Goal: Transaction & Acquisition: Subscribe to service/newsletter

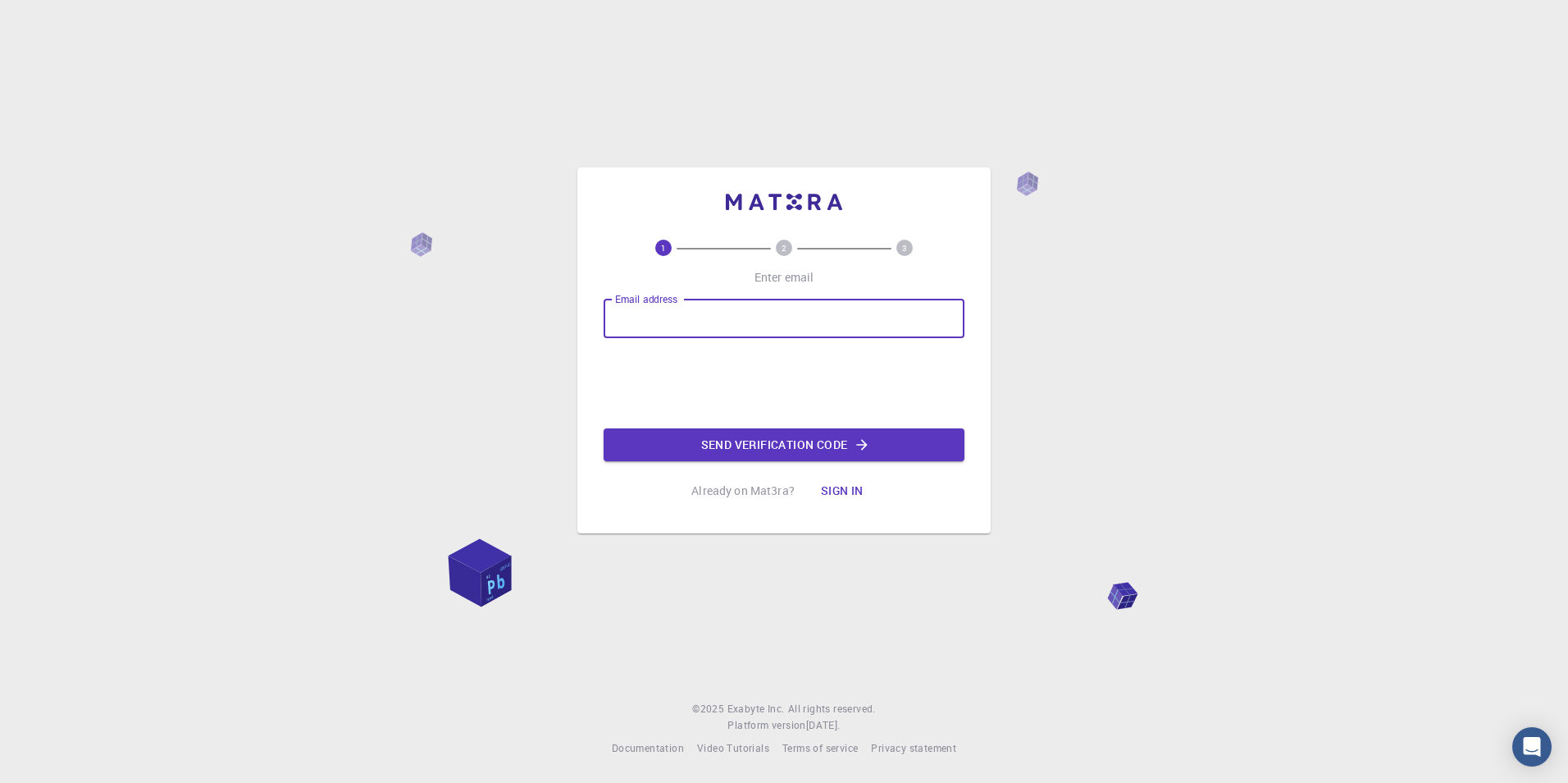
click at [696, 316] on input "Email address" at bounding box center [784, 319] width 361 height 39
type input "samrapilica6@gmail.com"
click at [750, 440] on button "Send verification code" at bounding box center [784, 445] width 361 height 33
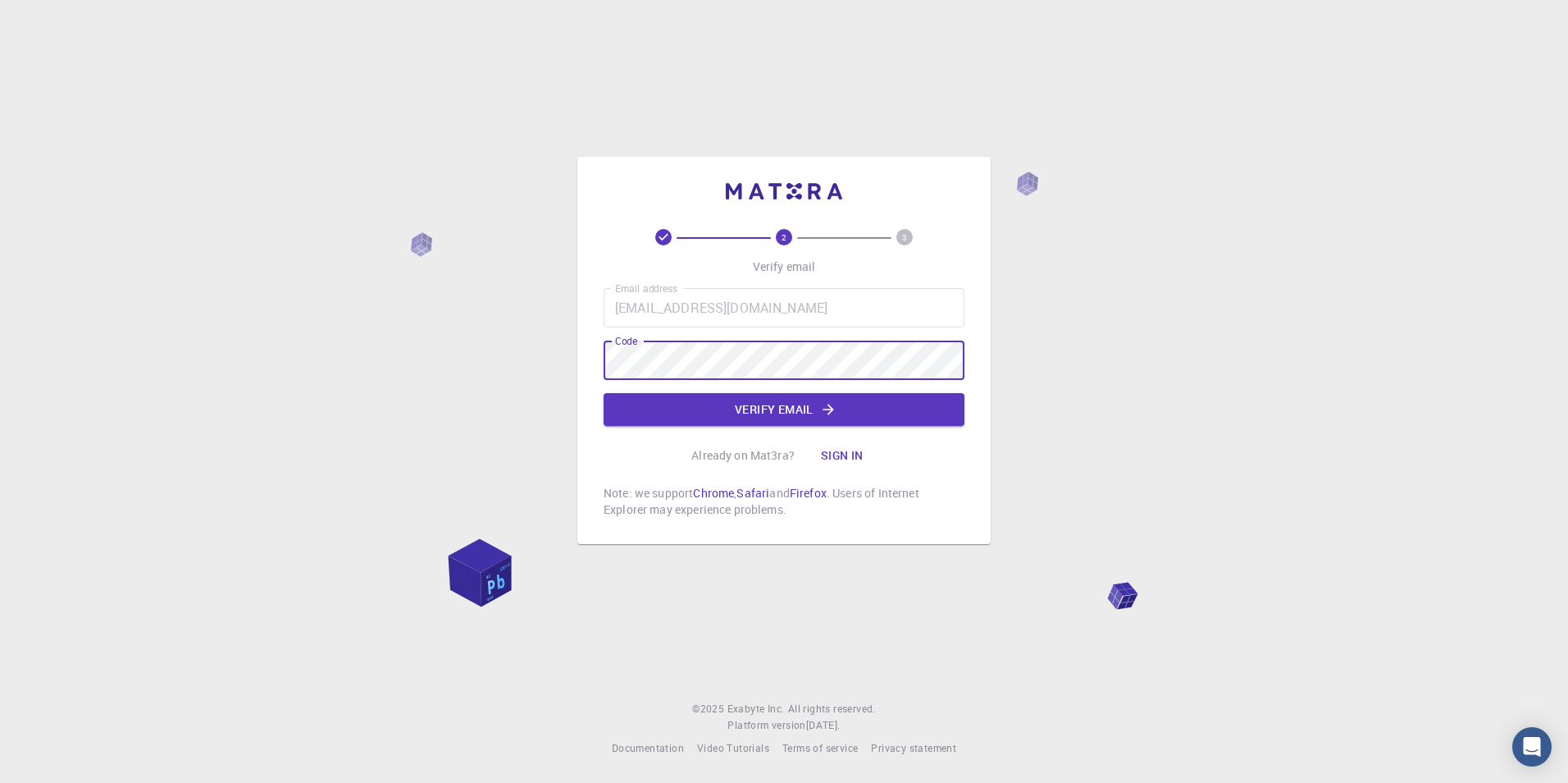
click at [835, 453] on button "Sign in" at bounding box center [842, 455] width 69 height 33
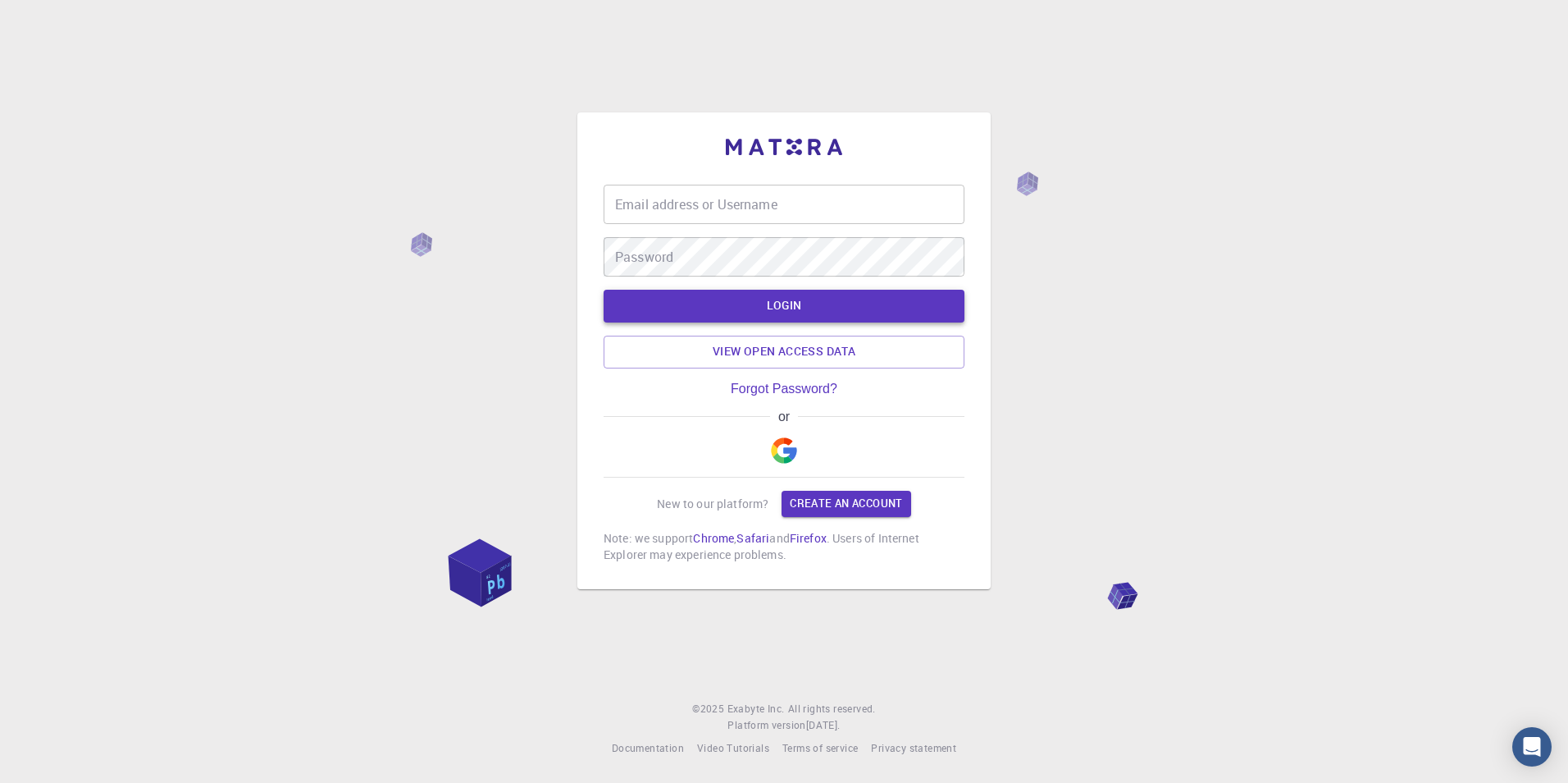
click at [797, 311] on button "LOGIN" at bounding box center [784, 305] width 361 height 33
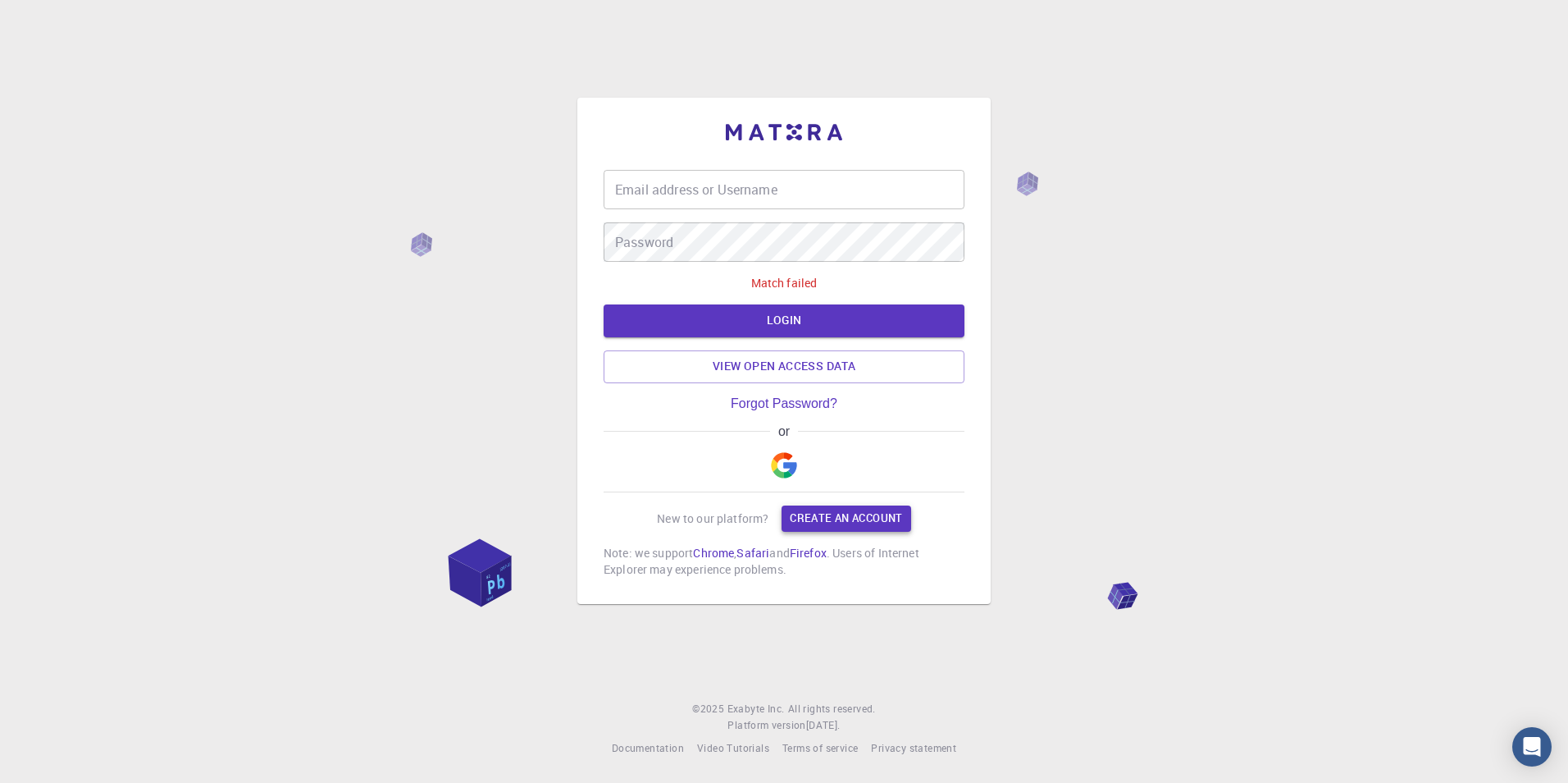
click at [839, 520] on link "Create an account" at bounding box center [846, 519] width 129 height 26
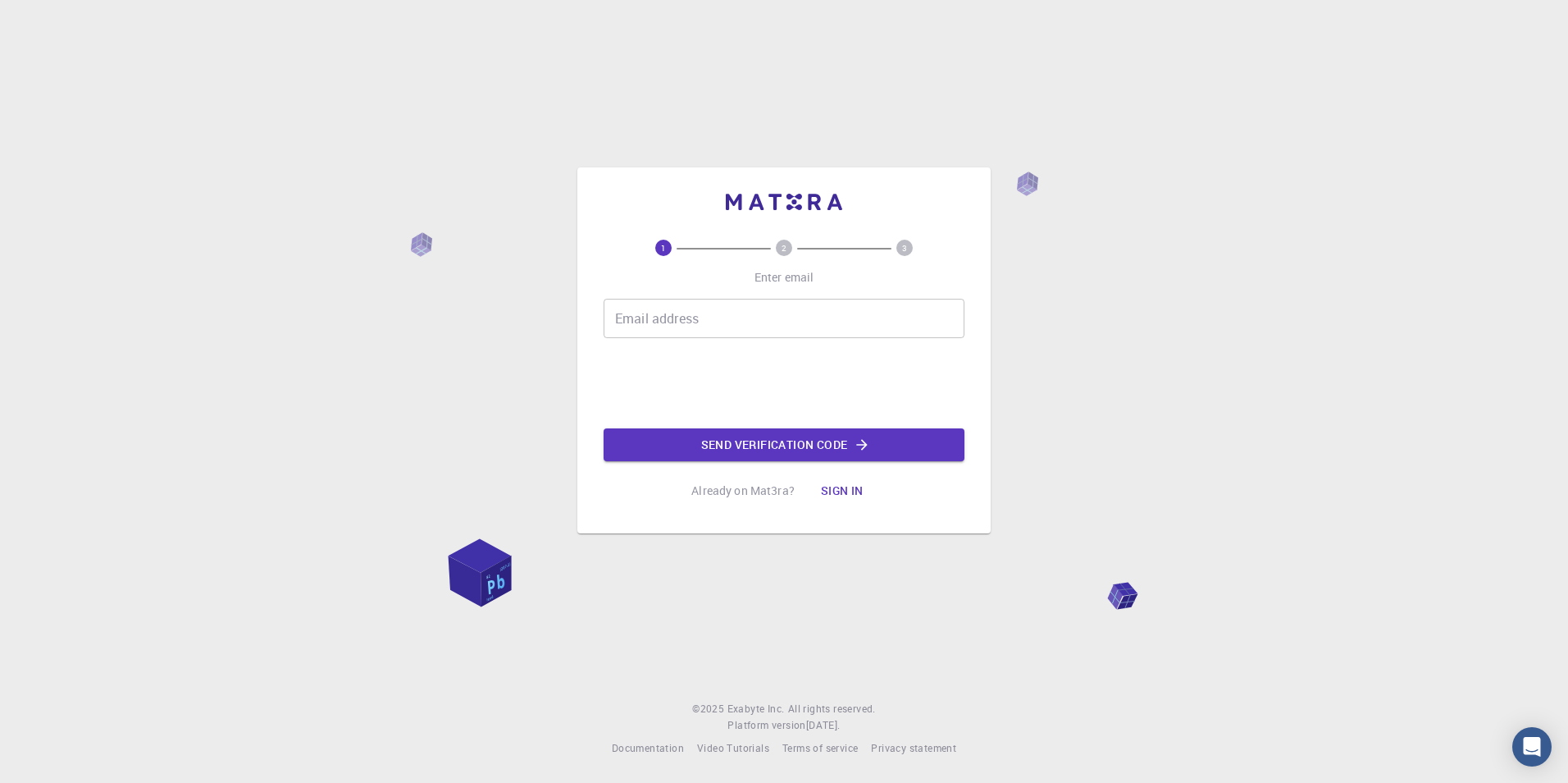
click at [756, 349] on div "Email address Email address Send verification code" at bounding box center [784, 380] width 361 height 163
click at [744, 332] on input "Email address" at bounding box center [784, 319] width 361 height 39
type input "samrapilica6@gmail.com"
click at [754, 446] on button "Send verification code" at bounding box center [784, 445] width 361 height 33
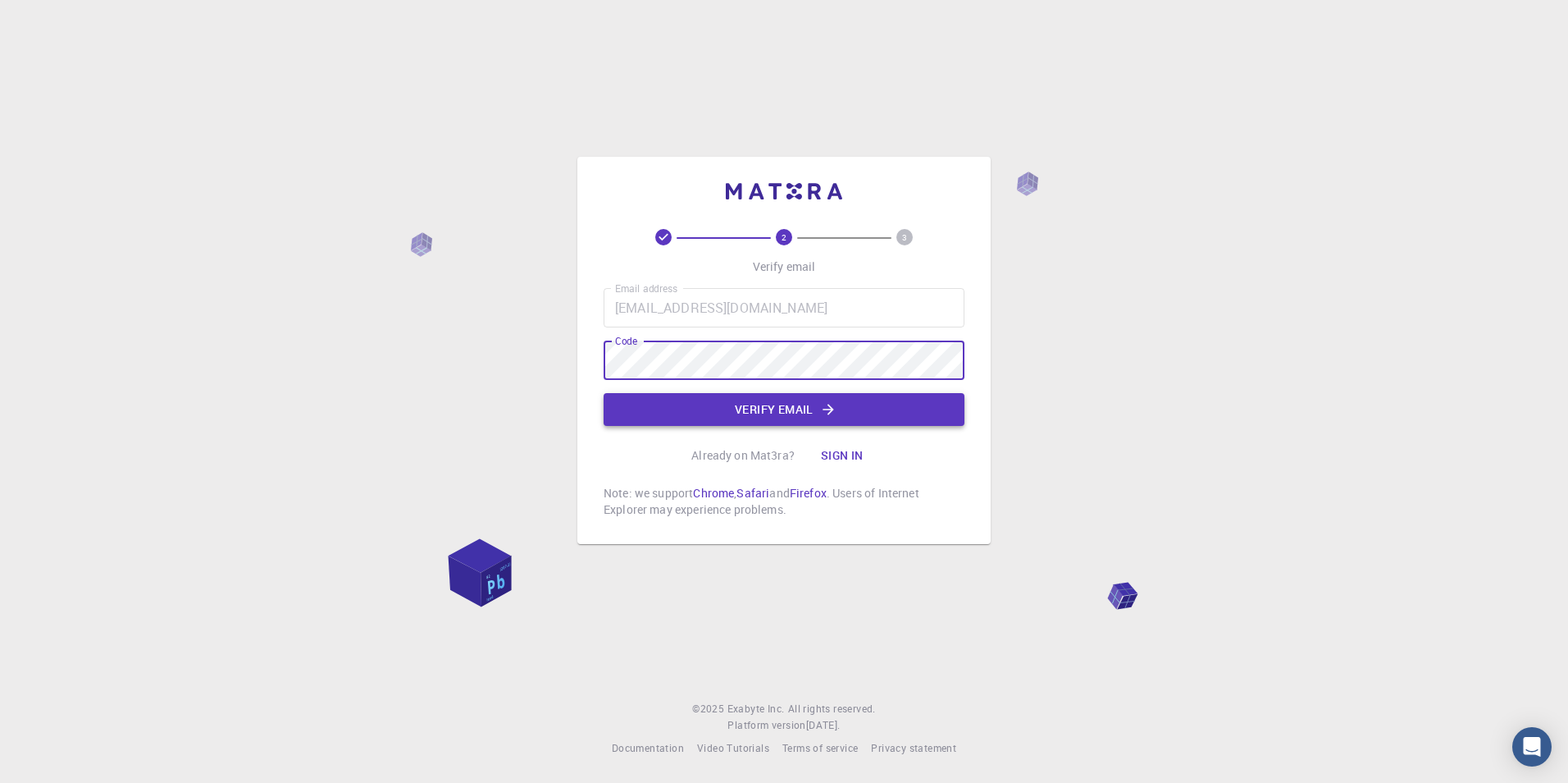
click at [780, 407] on button "Verify email" at bounding box center [784, 409] width 361 height 33
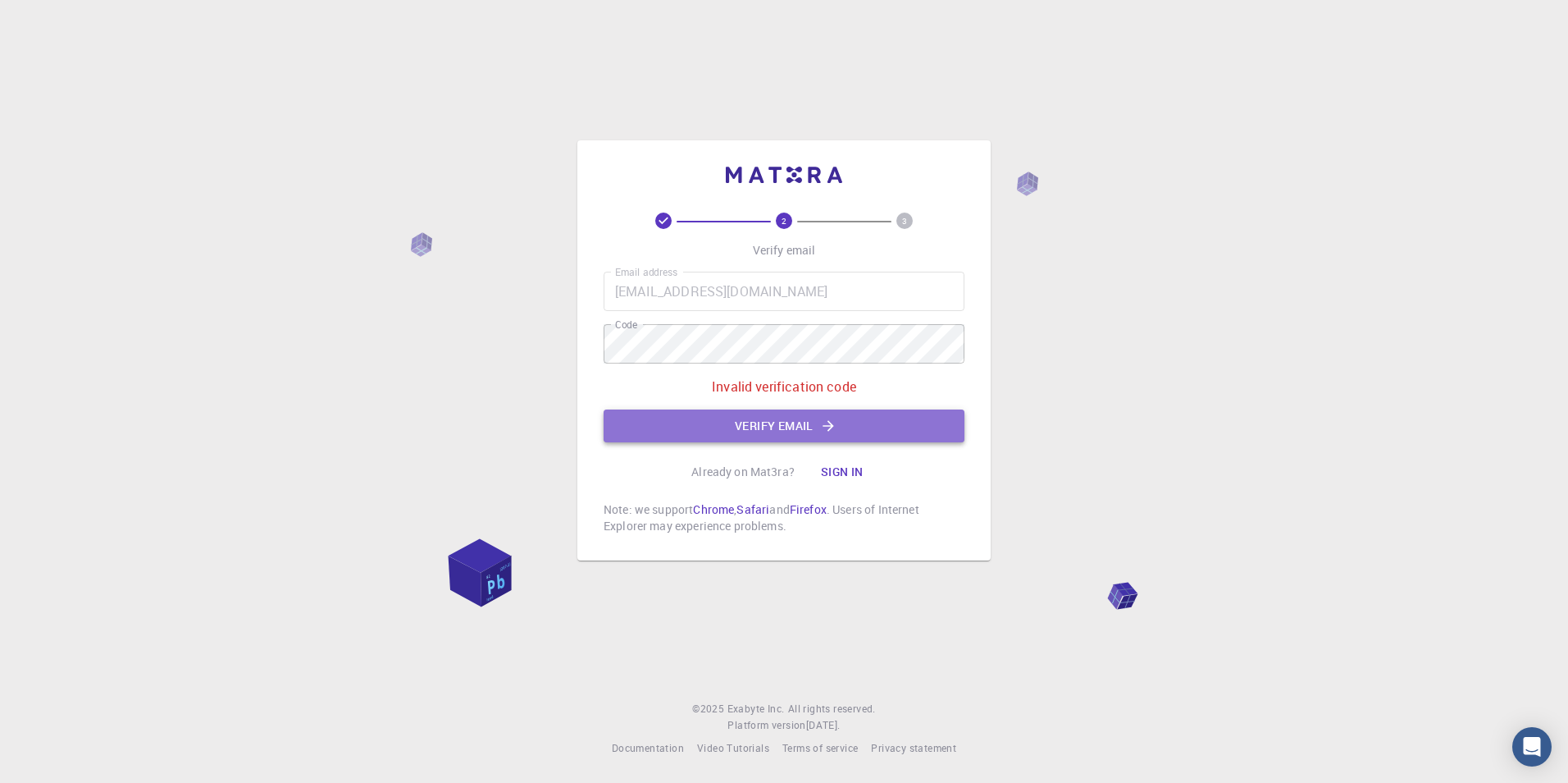
click at [781, 430] on button "Verify email" at bounding box center [784, 425] width 361 height 33
click at [836, 475] on button "Sign in" at bounding box center [842, 471] width 69 height 33
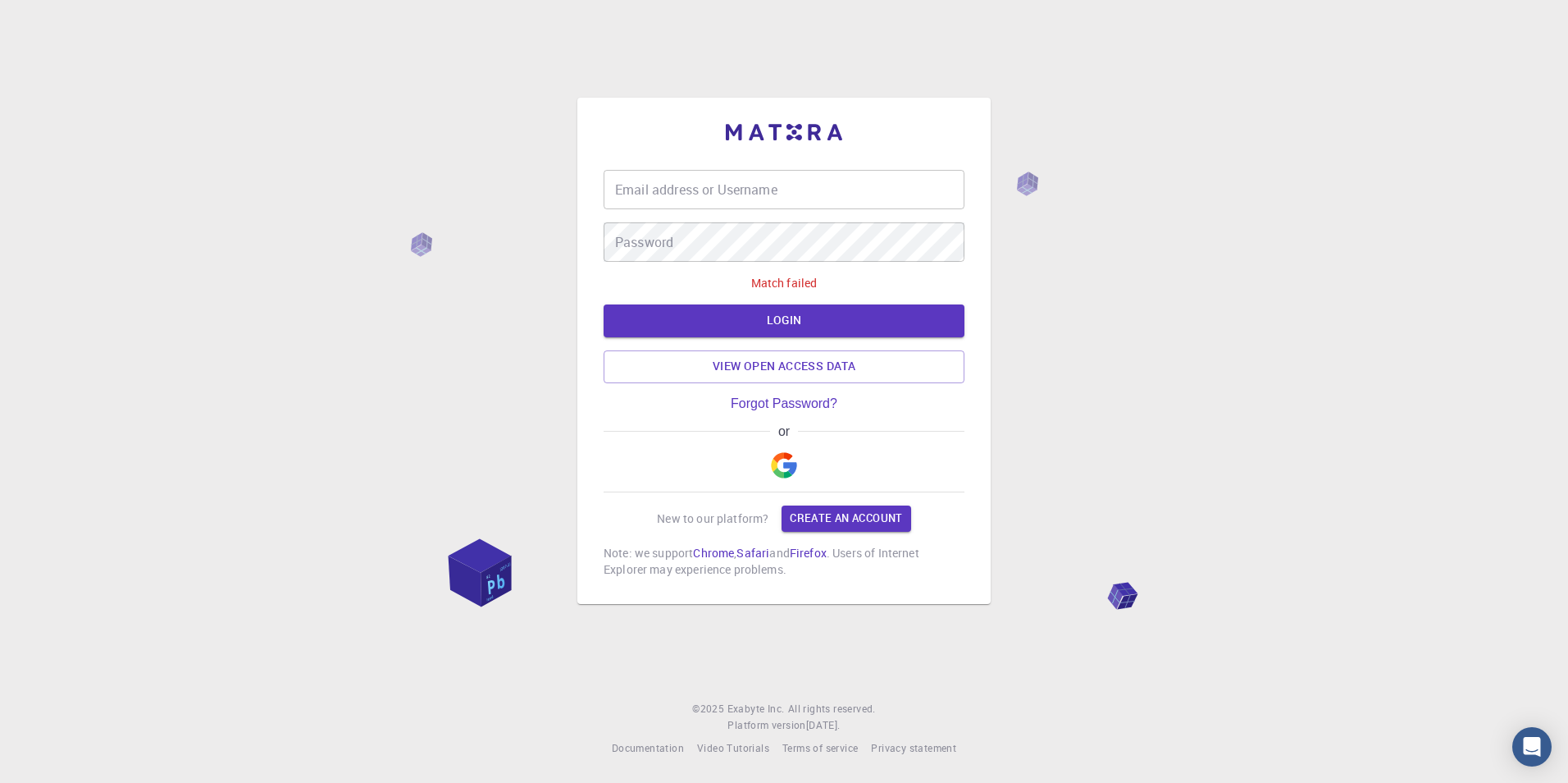
click at [791, 467] on img "button" at bounding box center [784, 465] width 26 height 26
